Goal: Task Accomplishment & Management: Manage account settings

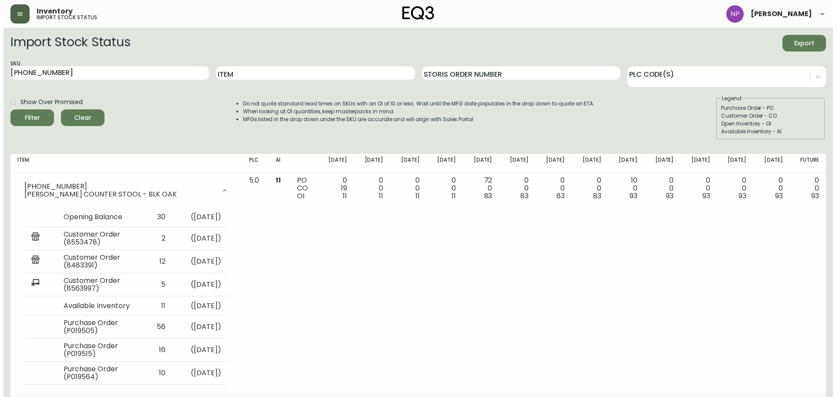
scroll to position [18, 0]
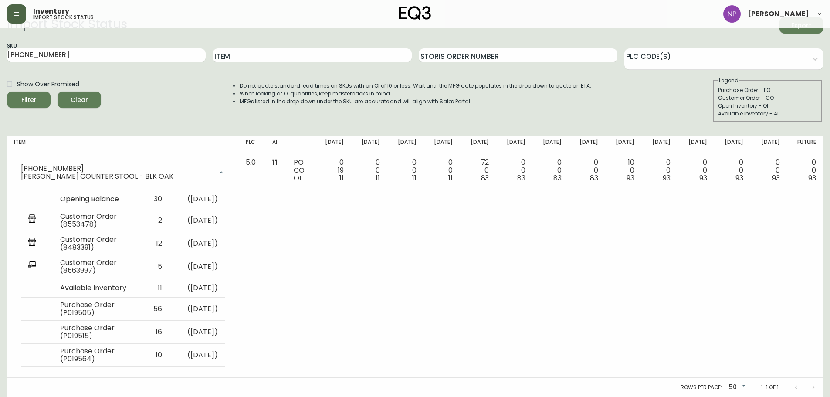
click at [15, 9] on button "button" at bounding box center [16, 13] width 19 height 19
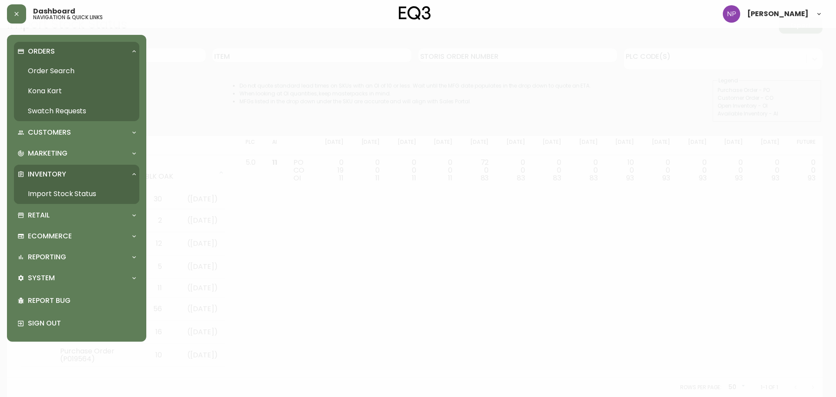
click at [72, 67] on link "Order Search" at bounding box center [76, 71] width 125 height 20
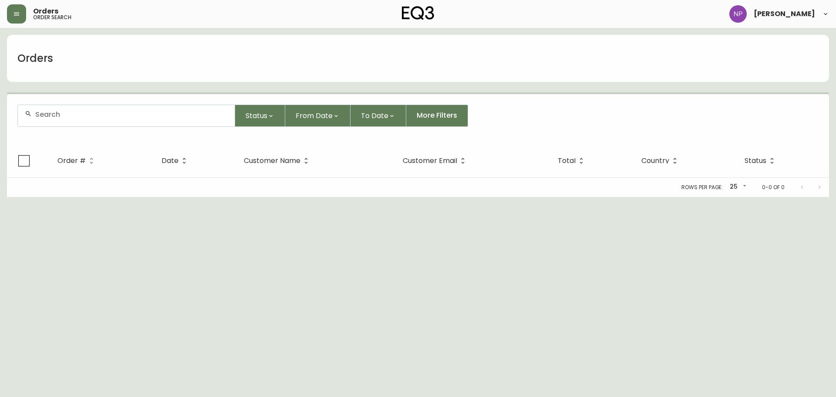
click at [72, 117] on input "text" at bounding box center [131, 114] width 193 height 8
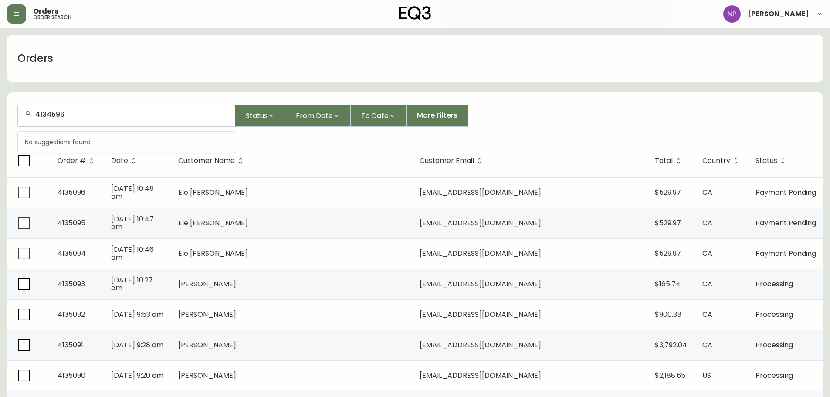
type input "4134596"
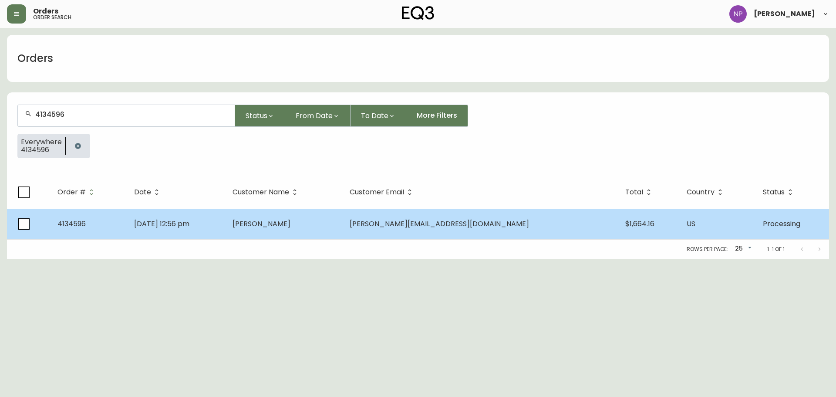
click at [342, 214] on td "[PERSON_NAME]" at bounding box center [284, 224] width 117 height 30
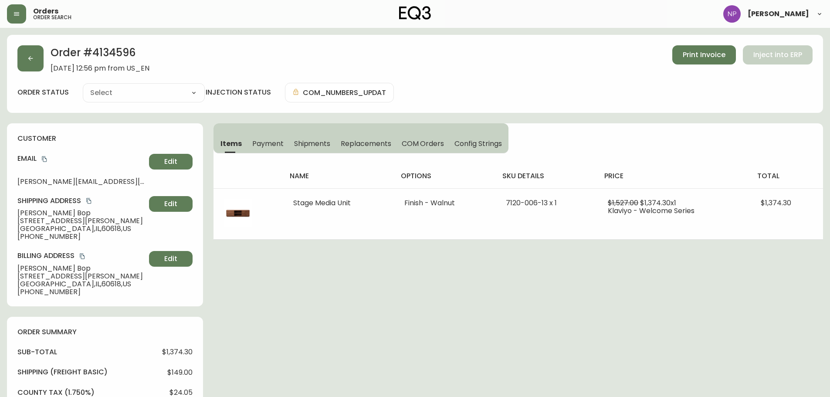
type input "Processing"
select select "PROCESSING"
click at [313, 145] on span "Shipments" at bounding box center [312, 143] width 37 height 9
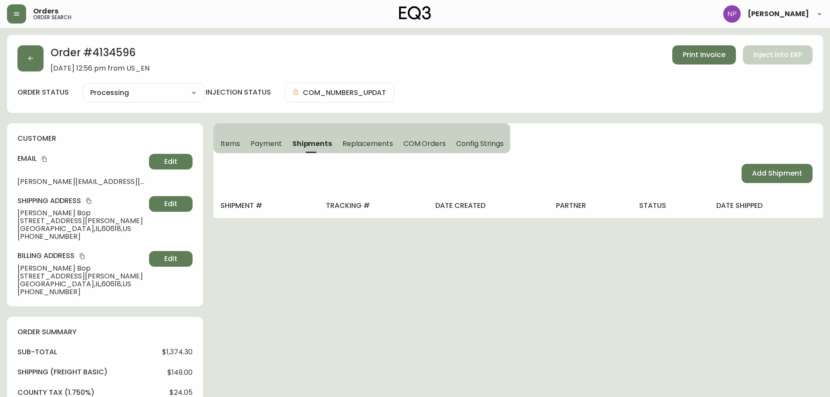
click at [746, 162] on div "Add Shipment" at bounding box center [517, 173] width 609 height 40
click at [756, 173] on span "Add Shipment" at bounding box center [777, 174] width 50 height 10
select select "PENDING"
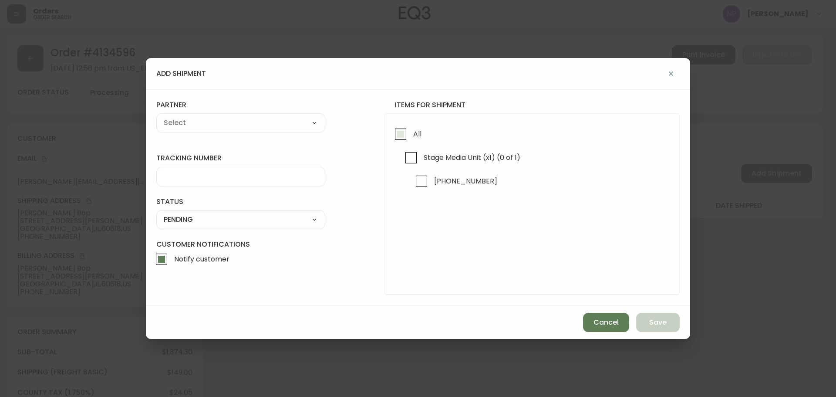
drag, startPoint x: 398, startPoint y: 136, endPoint x: 330, endPoint y: 128, distance: 68.4
click at [398, 135] on input "All" at bounding box center [401, 134] width 20 height 20
checkbox input "true"
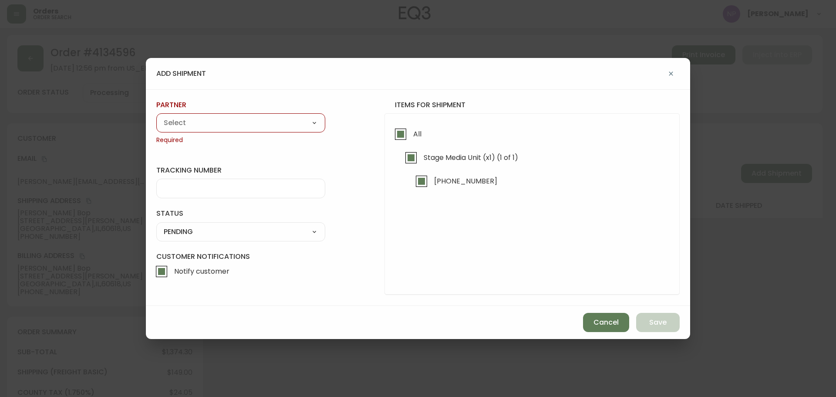
click at [274, 121] on select "A Move to Remember LLC ABF Freight Alero [PERSON_NAME] Canada Post CDS Ceva Log…" at bounding box center [240, 122] width 169 height 13
select select "cke1dpc0yc9gj0134t8k3ng1a"
click at [156, 116] on select "A Move to Remember LLC ABF Freight Alero [PERSON_NAME] Canada Post CDS Ceva Log…" at bounding box center [240, 122] width 169 height 13
type input "RXO"
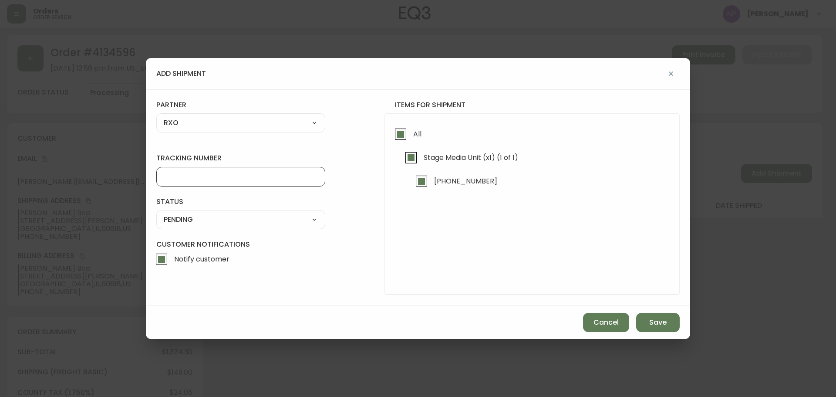
click at [183, 175] on input "tracking number" at bounding box center [241, 177] width 154 height 8
type input "4134596"
click at [220, 225] on select "SHIPPED PENDING CANCELLED" at bounding box center [240, 219] width 169 height 13
click at [156, 213] on select "SHIPPED PENDING CANCELLED" at bounding box center [240, 219] width 169 height 13
select select "PENDING"
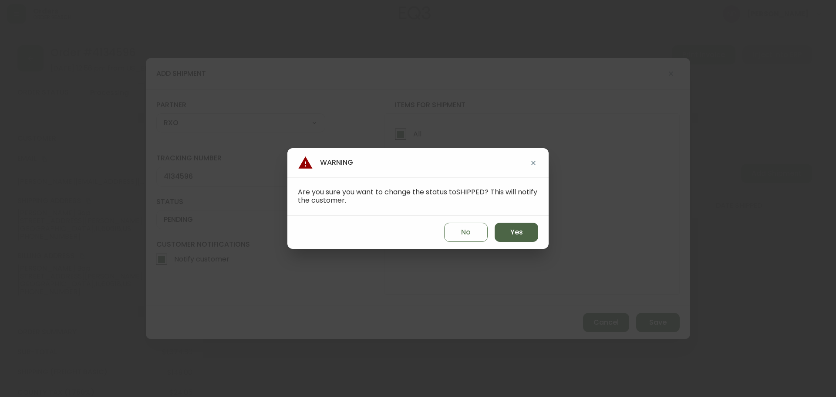
click at [503, 237] on button "Yes" at bounding box center [517, 232] width 44 height 19
type input "SHIPPED"
select select "SHIPPED"
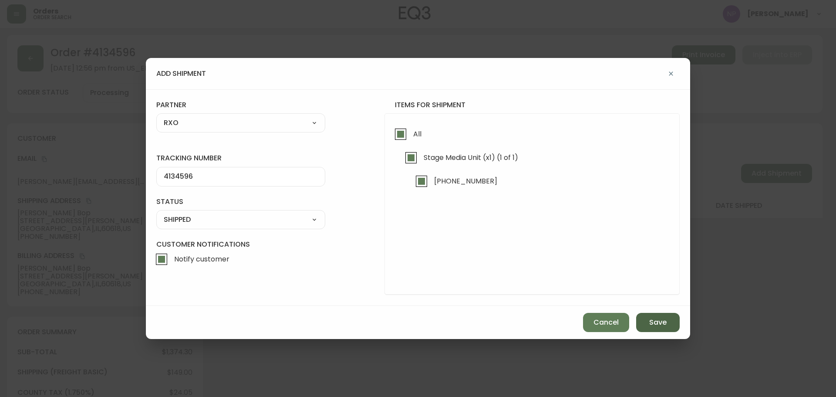
click at [653, 318] on span "Save" at bounding box center [658, 323] width 17 height 10
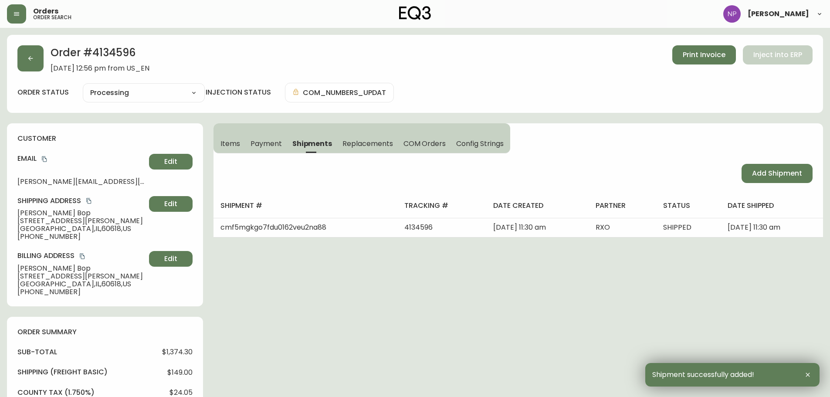
type input "Fully Shipped"
select select "FULLY_SHIPPED"
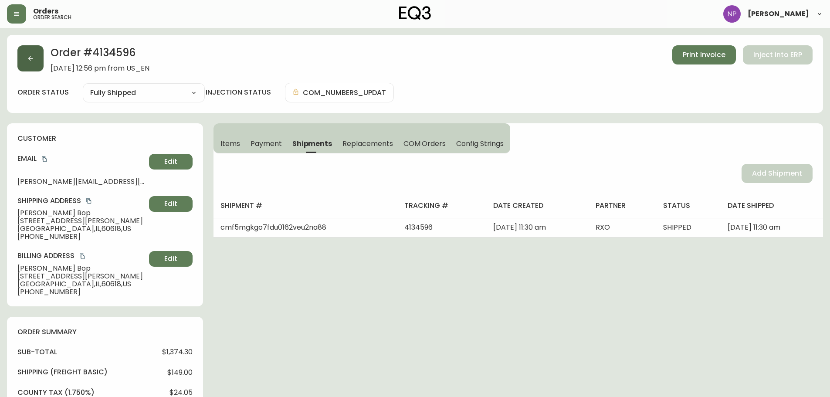
click at [32, 54] on button "button" at bounding box center [30, 58] width 26 height 26
